Goal: Task Accomplishment & Management: Use online tool/utility

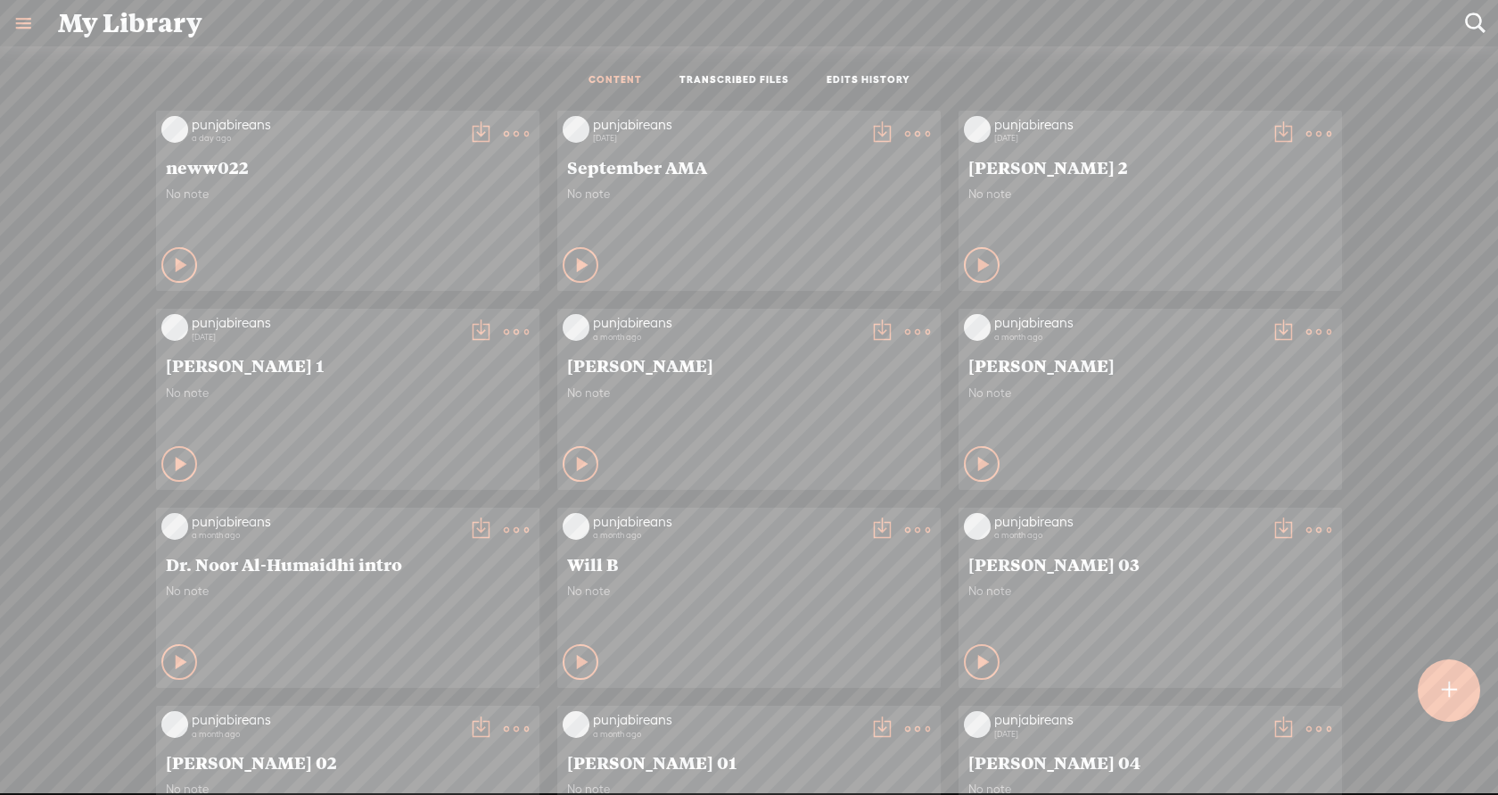
click at [1457, 671] on div at bounding box center [1449, 690] width 62 height 62
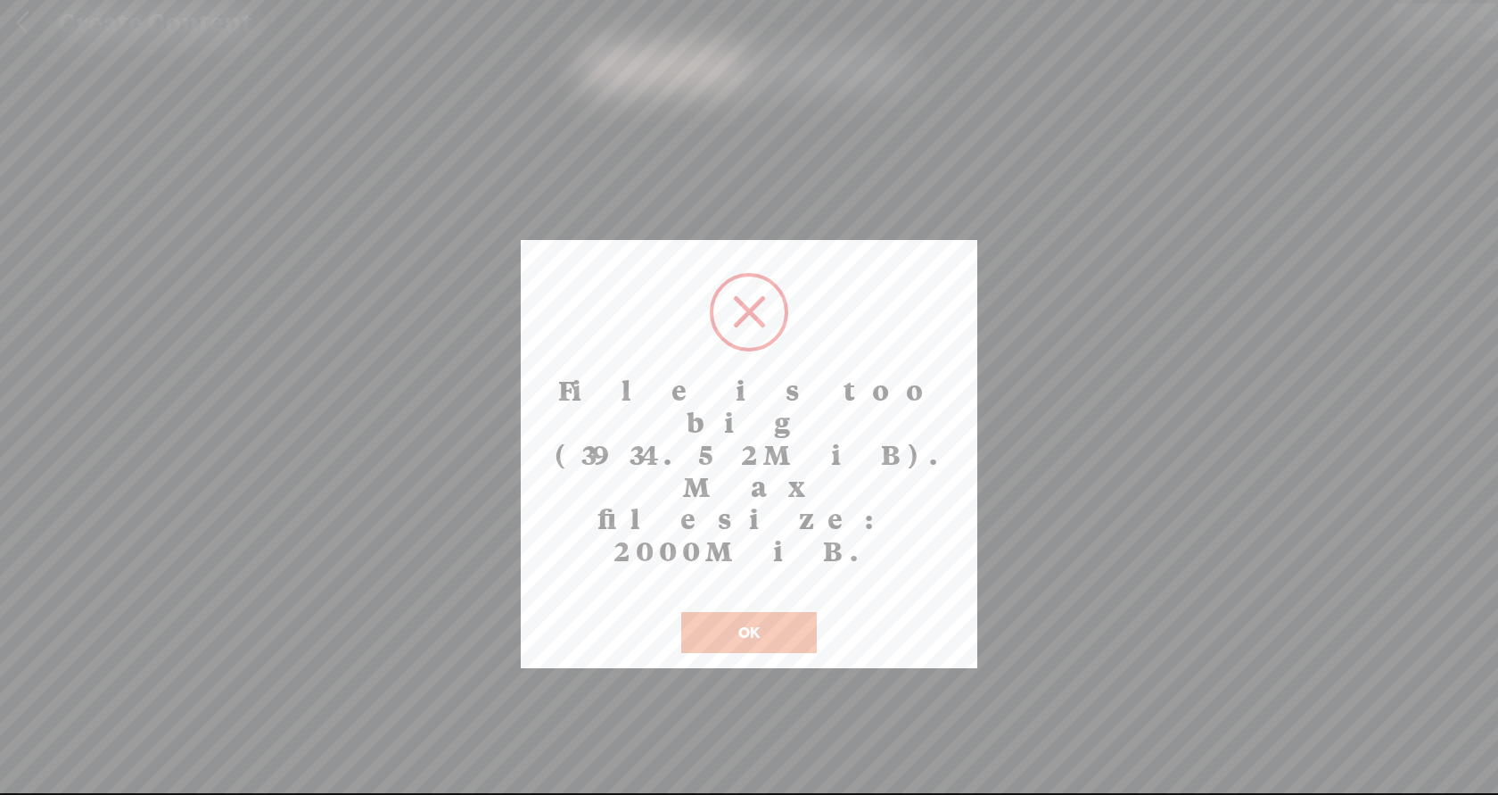
click at [746, 612] on button "OK" at bounding box center [749, 632] width 136 height 41
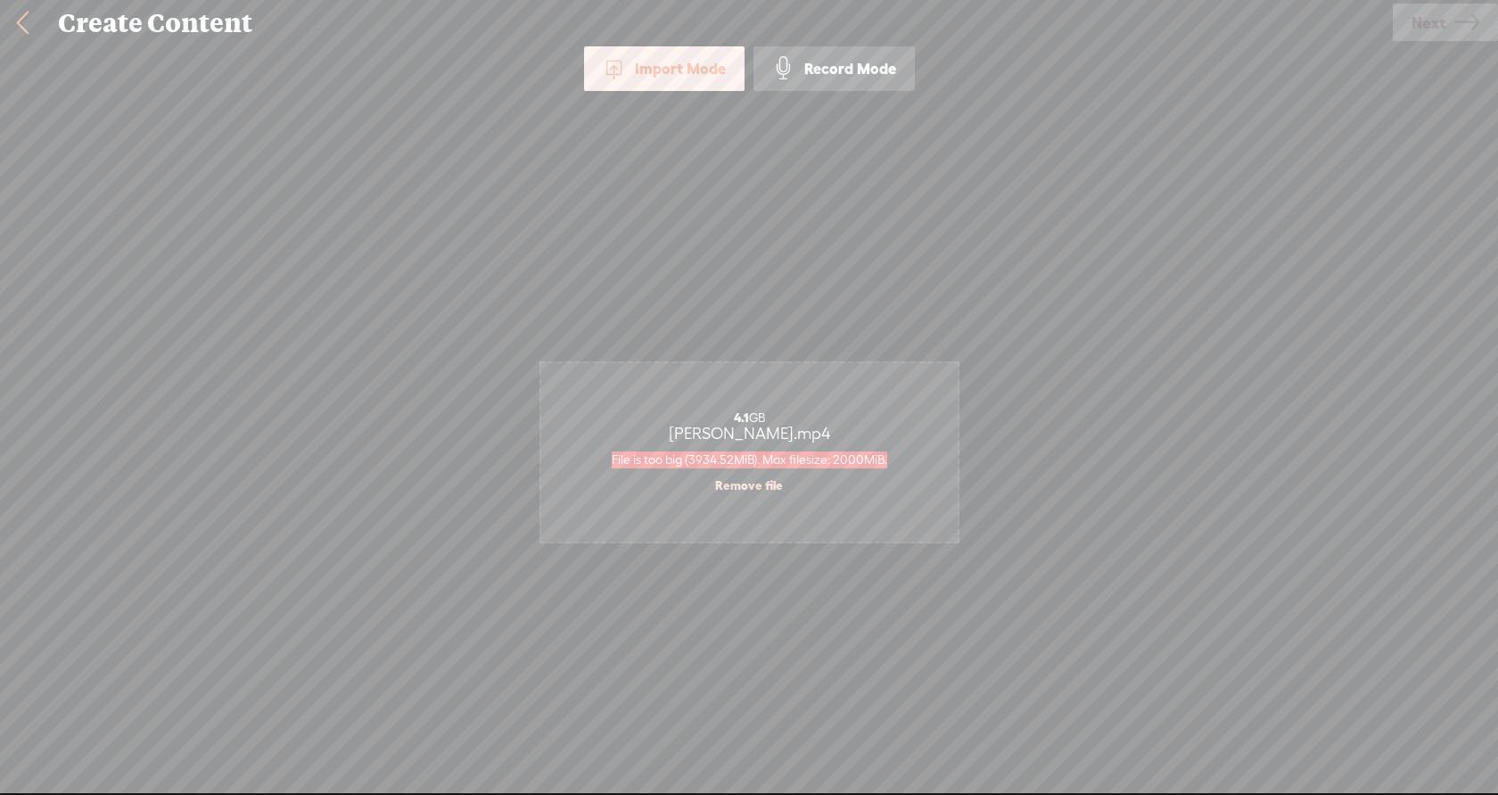
click at [919, 395] on div "4.1 GB [PERSON_NAME].mp4 File is too big (3934.52MiB). Max filesize: 2000MiB. R…" at bounding box center [749, 452] width 416 height 178
click at [1105, 334] on div "Import Mode Import Mode Record Mode Text Language: *: English (US) English (US)…" at bounding box center [749, 418] width 1498 height 744
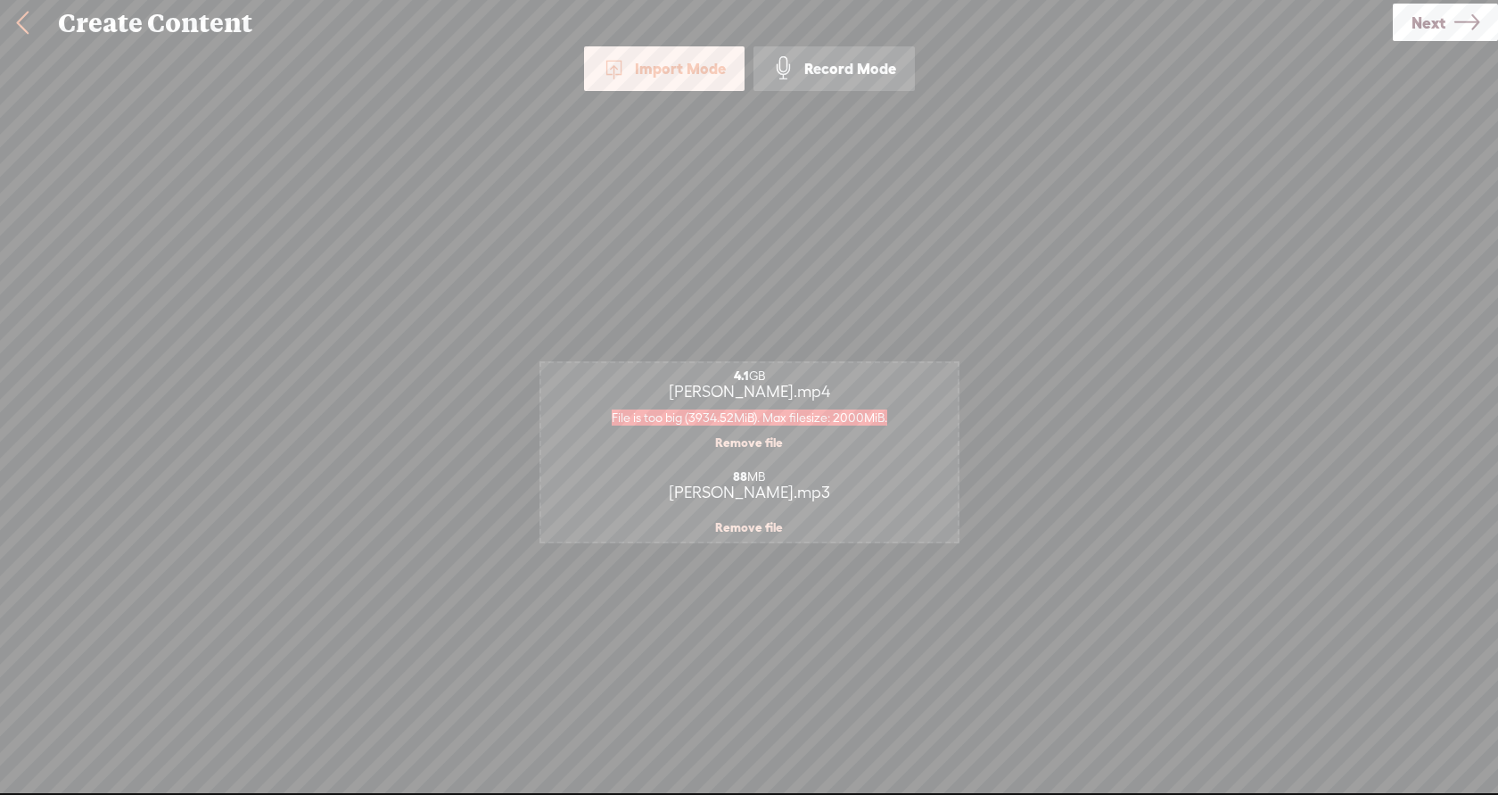
click at [1437, 21] on span "Next" at bounding box center [1429, 22] width 34 height 45
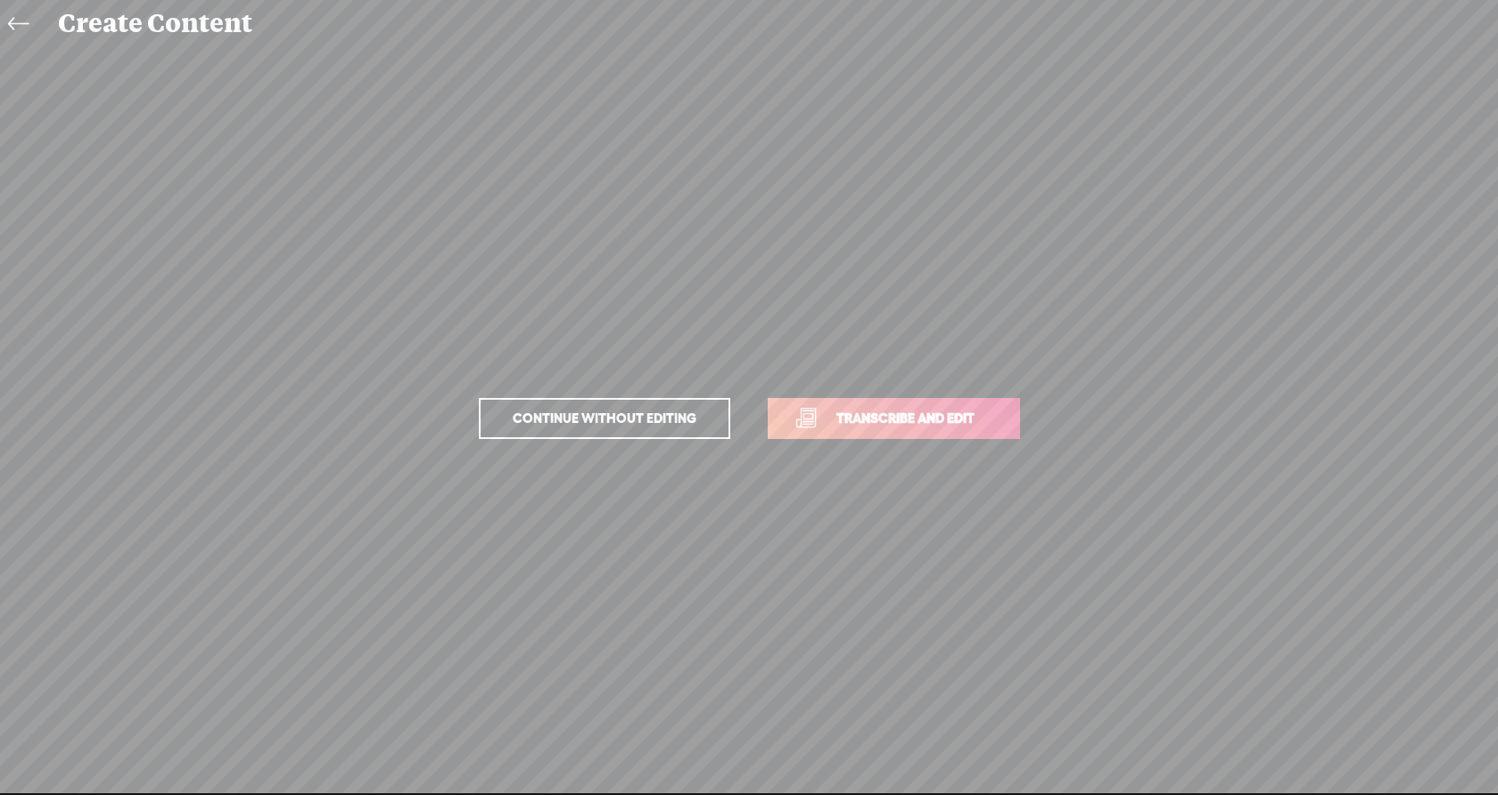
click at [821, 410] on span "Transcribe and edit" at bounding box center [906, 418] width 176 height 21
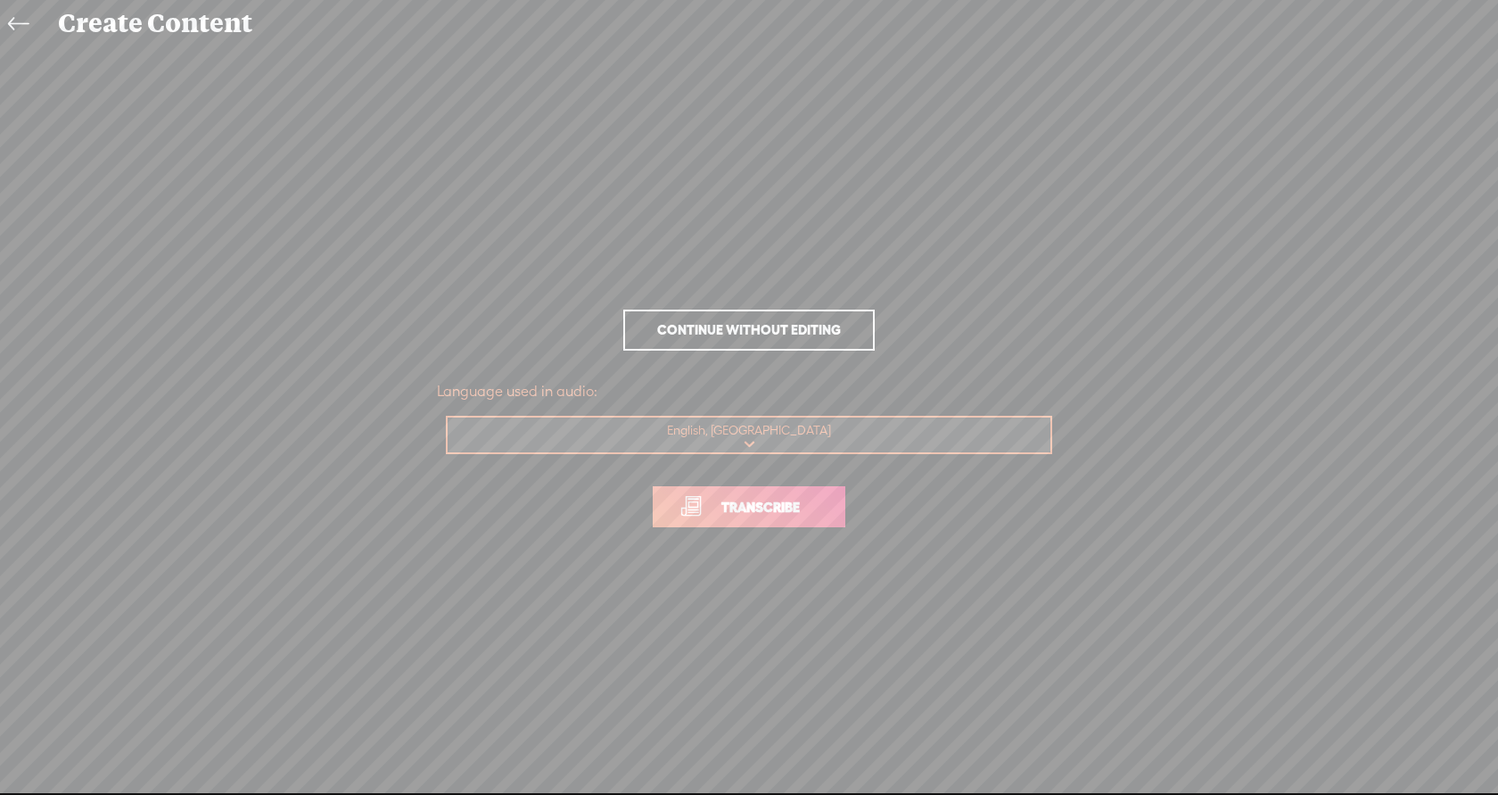
click at [762, 499] on span "Transcribe" at bounding box center [761, 507] width 116 height 21
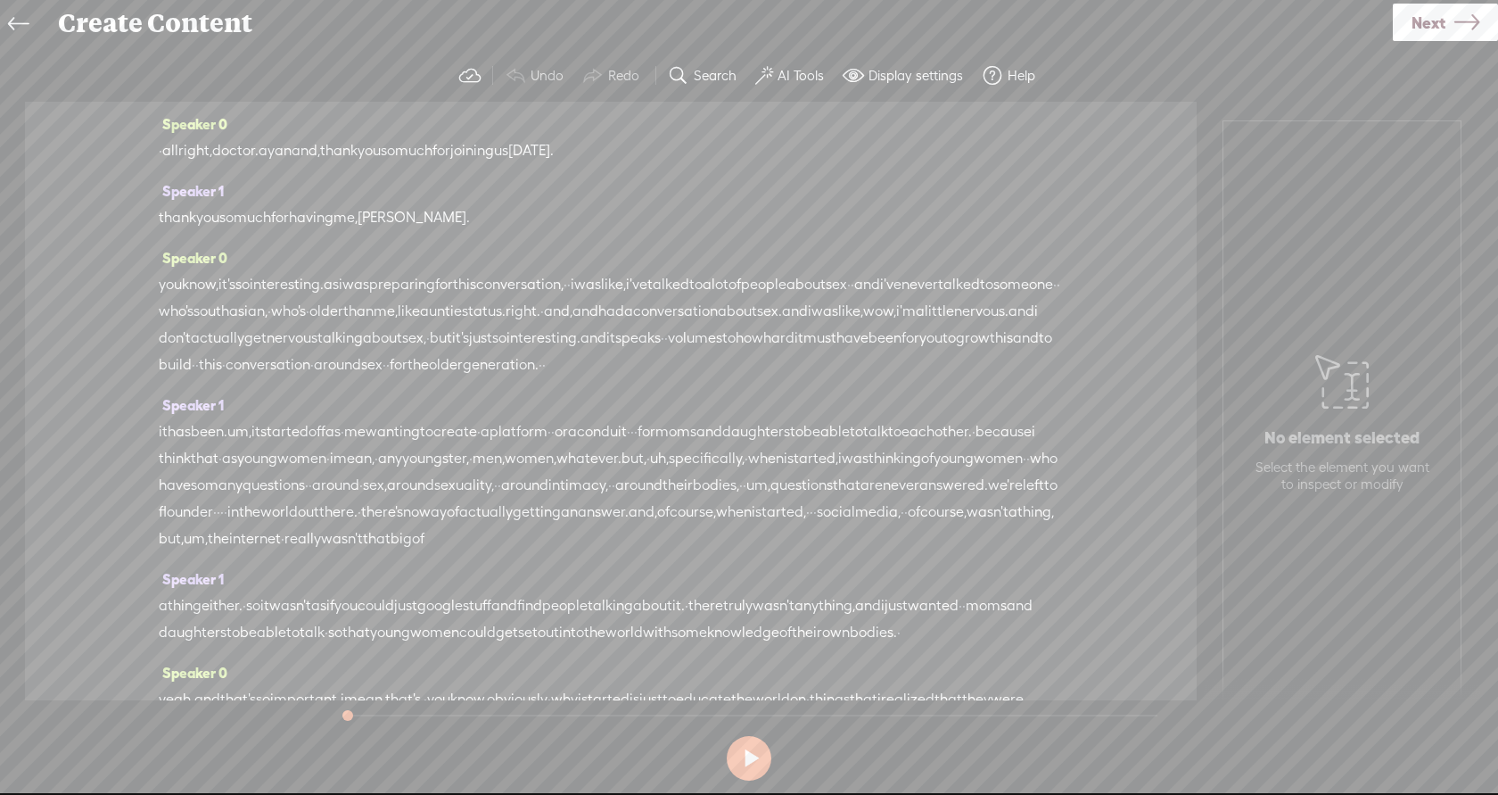
click at [518, 266] on div "Speaker 0 you know, it's so interesting. as i was preparing for this conversati…" at bounding box center [611, 317] width 904 height 147
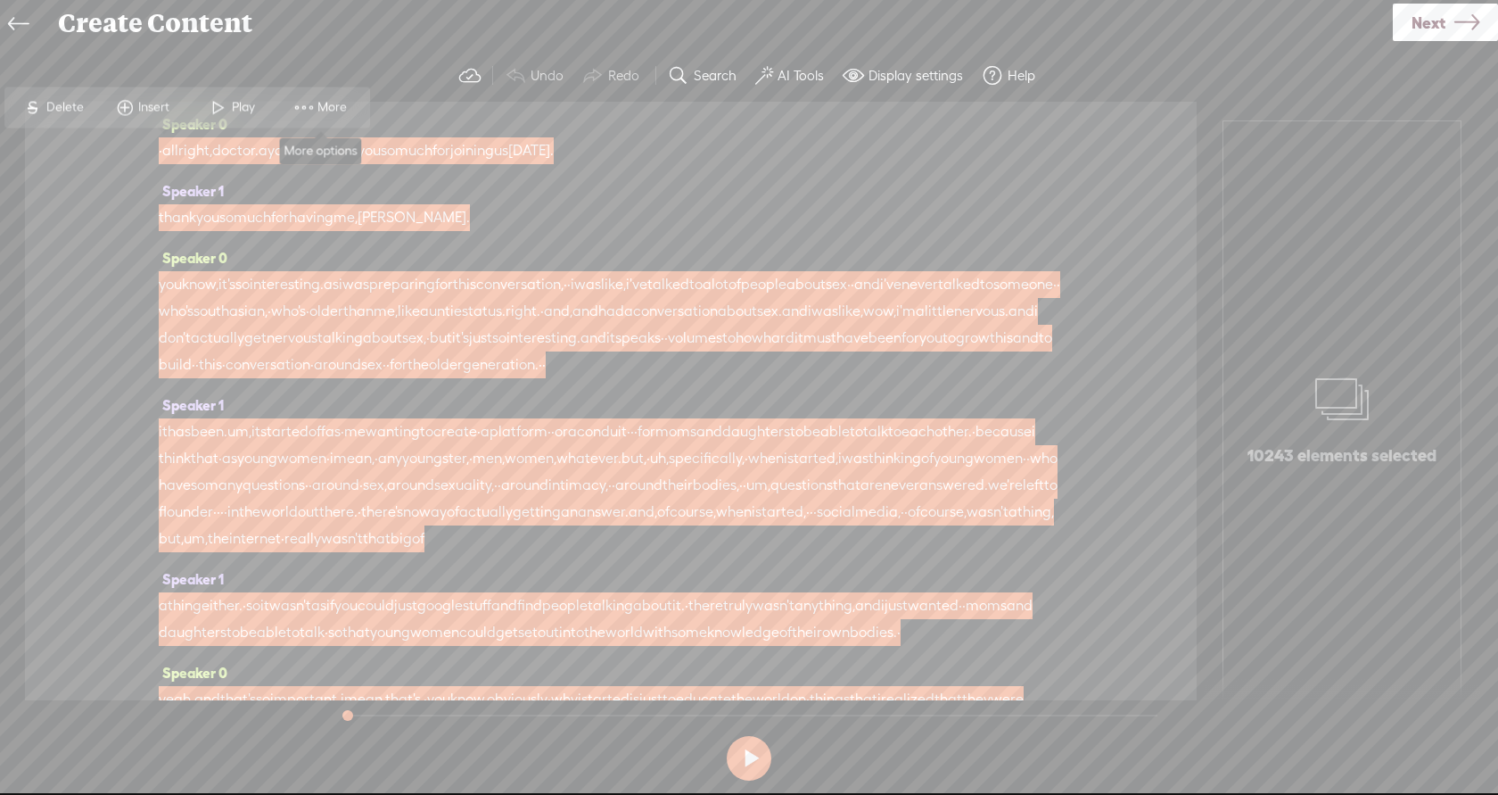
click at [325, 110] on span "More" at bounding box center [334, 108] width 34 height 18
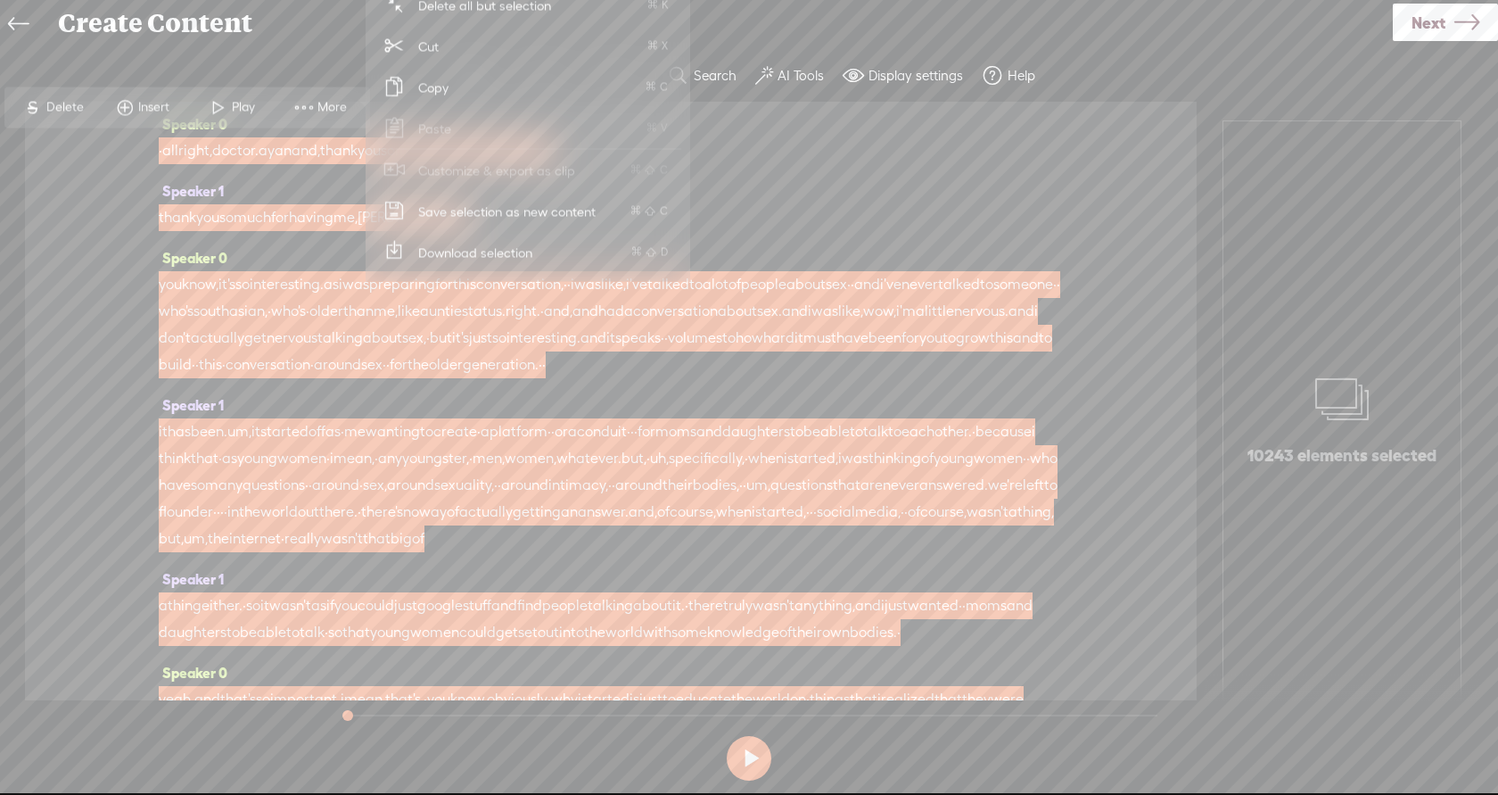
click at [440, 87] on span "Copy" at bounding box center [433, 87] width 101 height 40
